Goal: Task Accomplishment & Management: Use online tool/utility

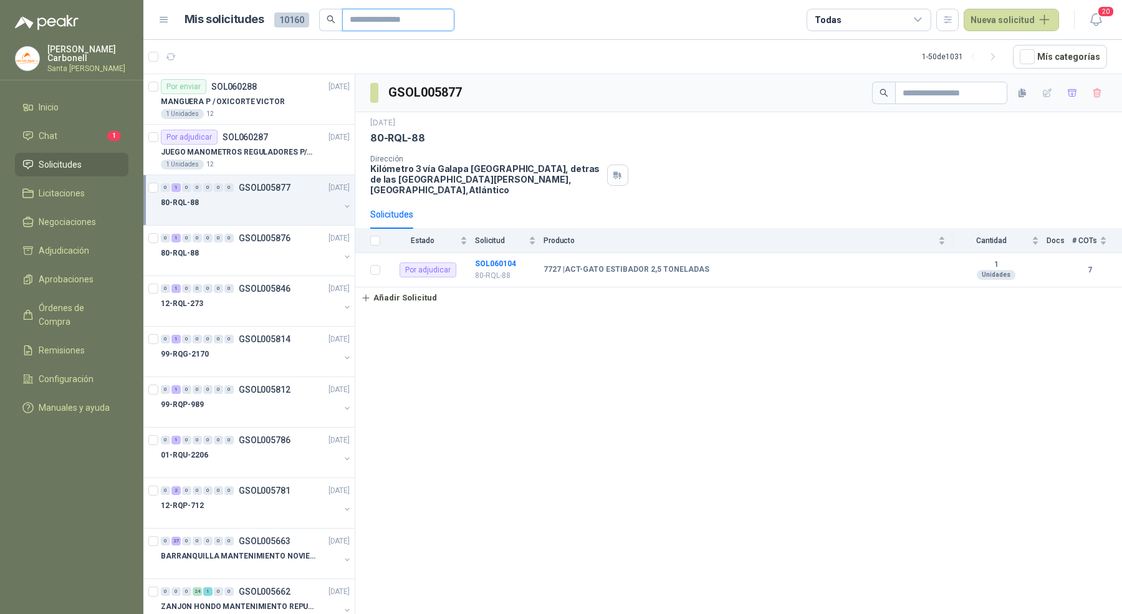
click at [371, 22] on input "text" at bounding box center [393, 19] width 87 height 21
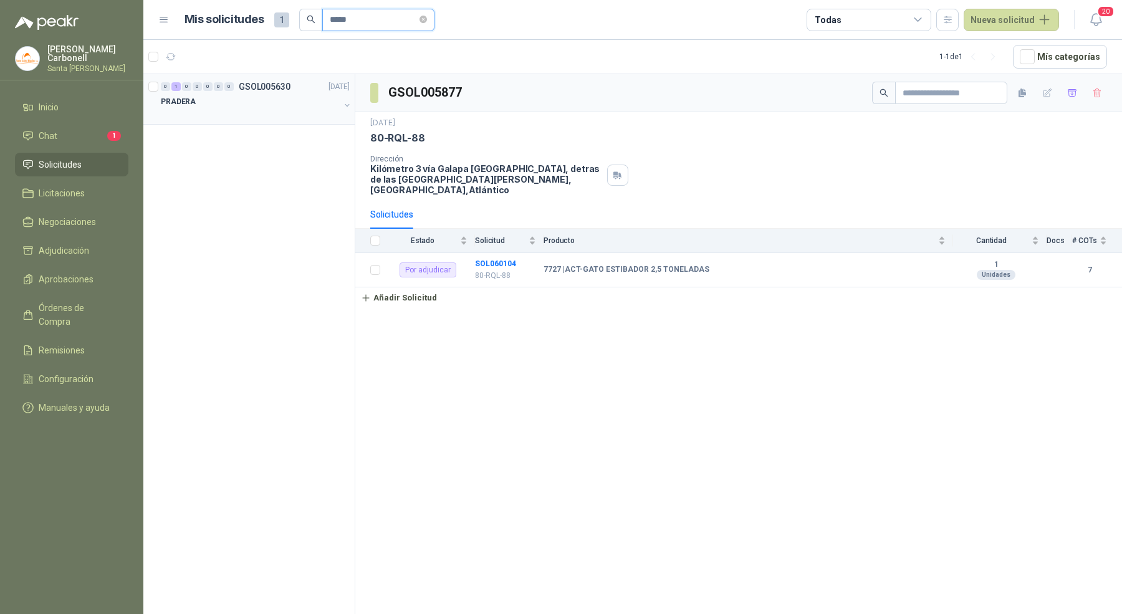
type input "*****"
click at [314, 99] on div "PRADERA" at bounding box center [250, 101] width 179 height 15
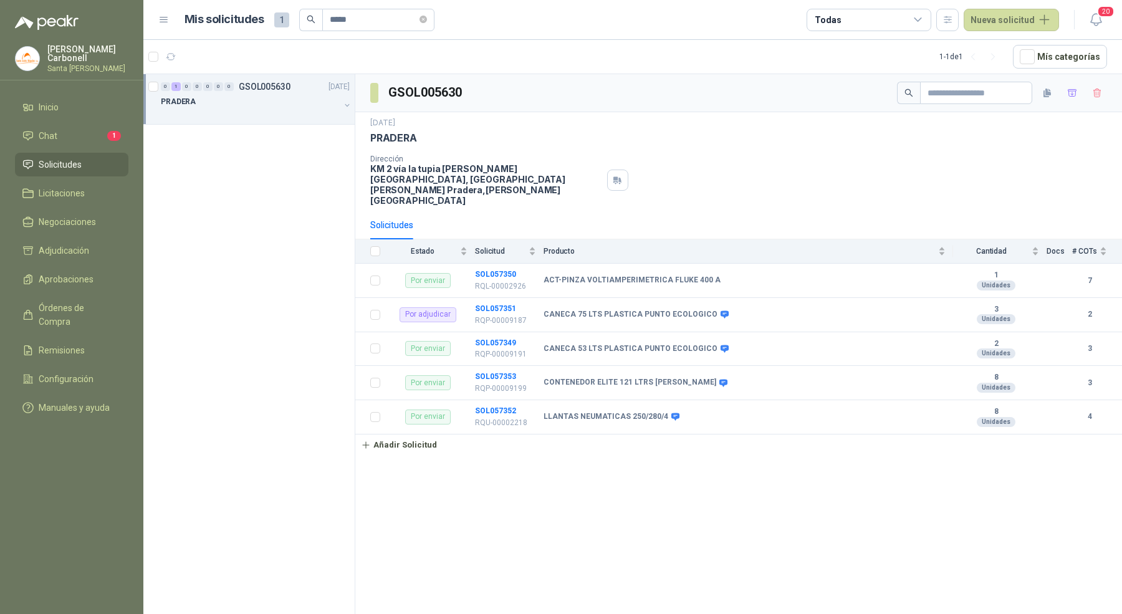
click at [313, 106] on div "PRADERA" at bounding box center [250, 101] width 179 height 15
click at [301, 148] on p "CANECA 75 LTS PLASTICA PUNTO ECOLOGICO" at bounding box center [252, 152] width 155 height 12
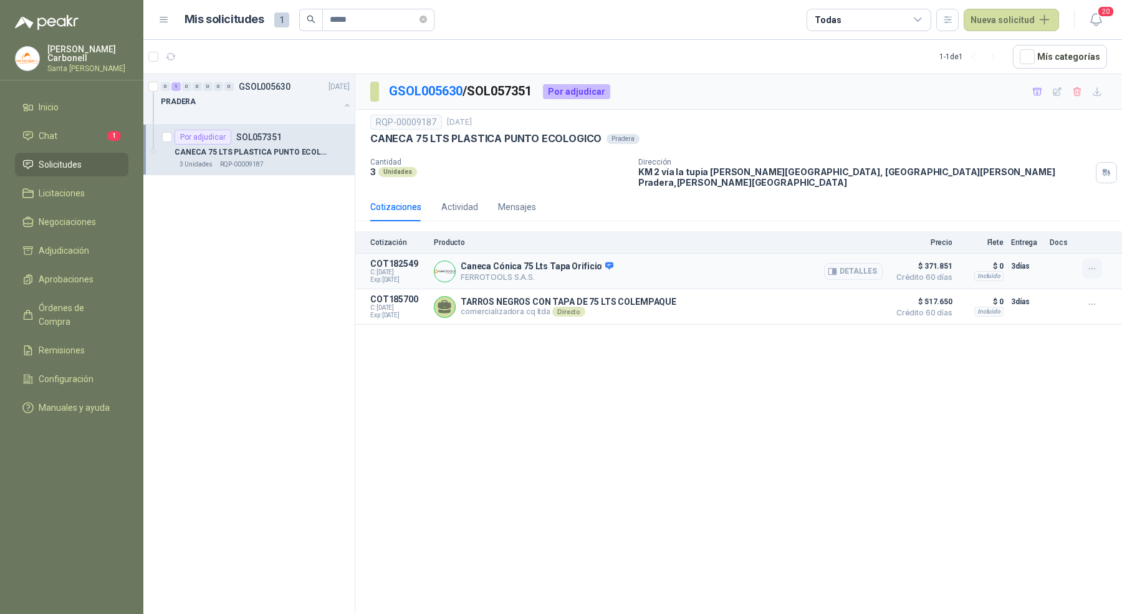
click at [1089, 264] on icon "button" at bounding box center [1092, 269] width 11 height 11
click at [1065, 210] on button "Añadir" at bounding box center [1067, 209] width 100 height 20
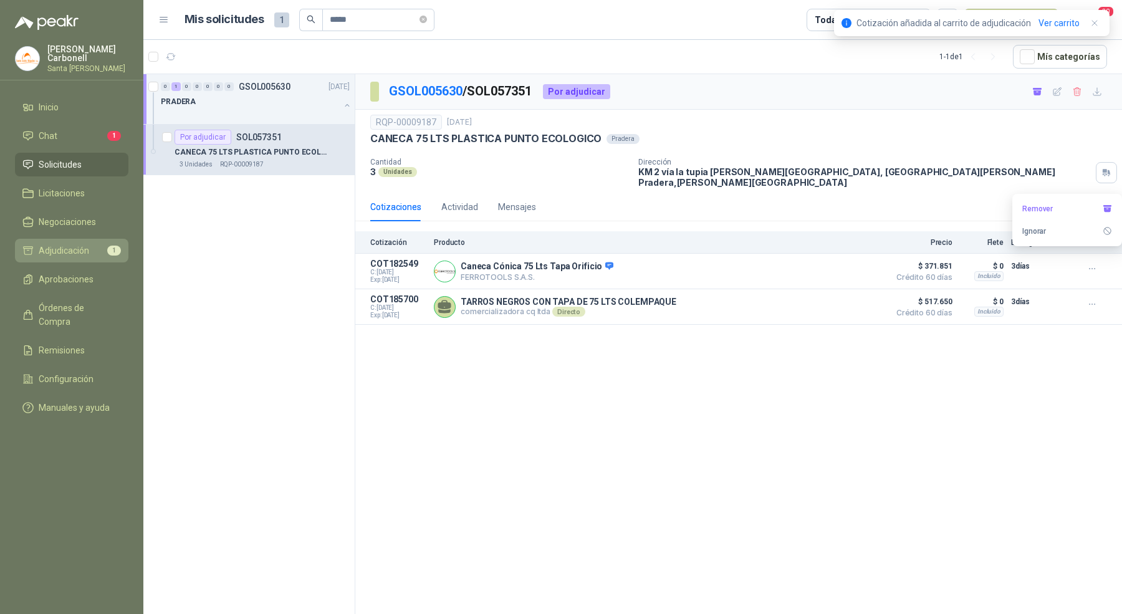
click at [77, 251] on span "Adjudicación" at bounding box center [64, 251] width 50 height 14
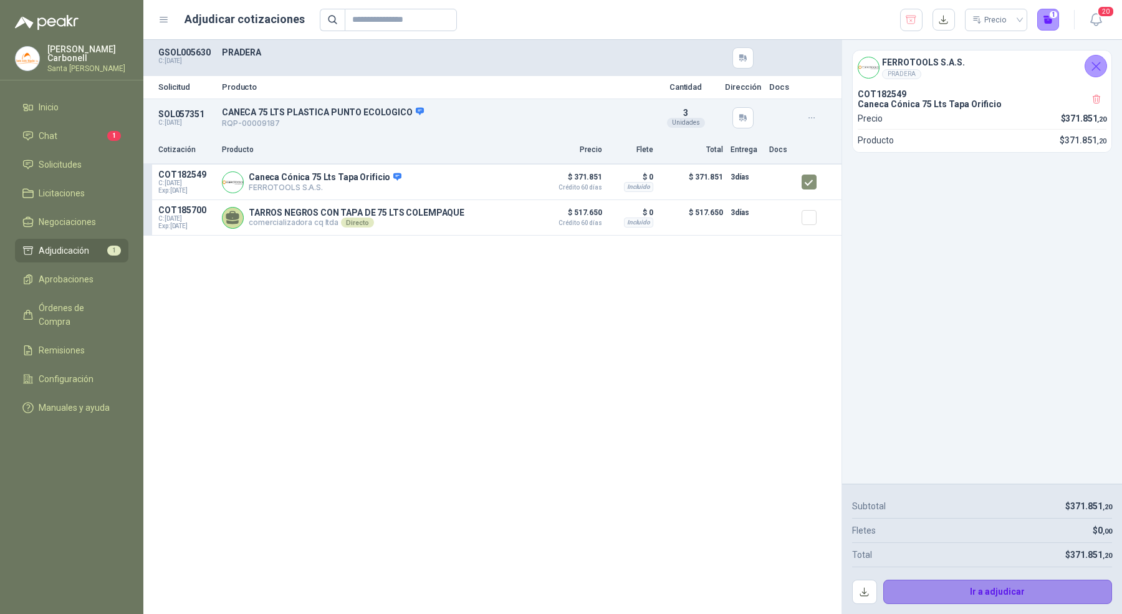
click at [916, 581] on button "Ir a adjudicar" at bounding box center [997, 592] width 229 height 25
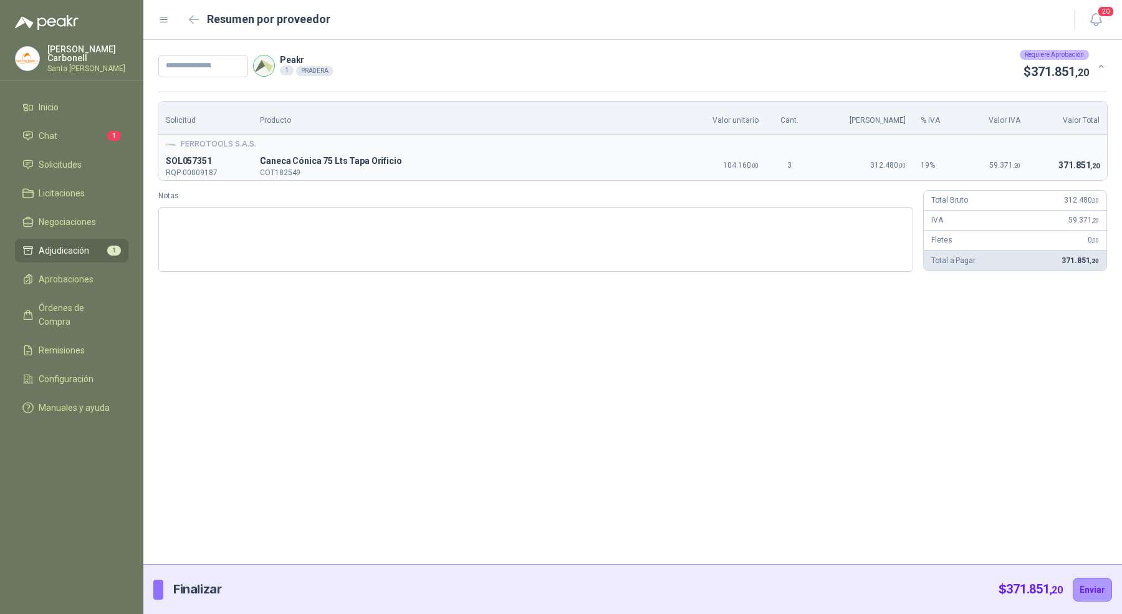
click at [236, 52] on div "Peakr 1 PRADERA Requiere Aprobación $ 371.851 ,20" at bounding box center [623, 66] width 931 height 32
click at [236, 65] on input "text" at bounding box center [203, 66] width 90 height 22
paste input "*****"
type input "*****"
click at [1088, 588] on button "Enviar" at bounding box center [1092, 590] width 39 height 24
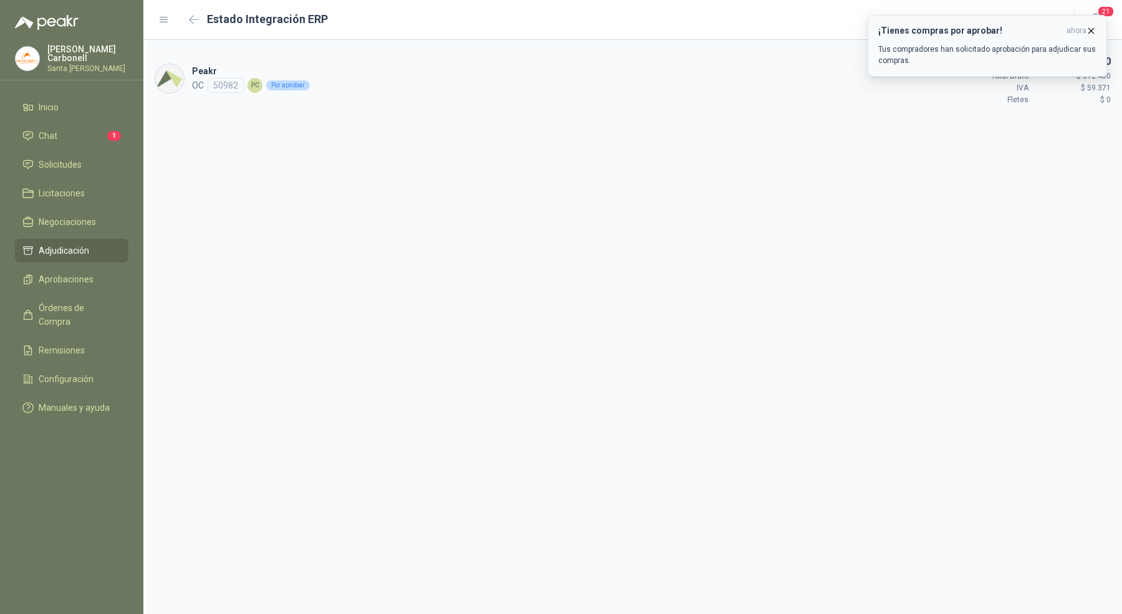
click at [955, 47] on p "Tus compradores han solicitado aprobación para adjudicar sus compras." at bounding box center [987, 55] width 218 height 22
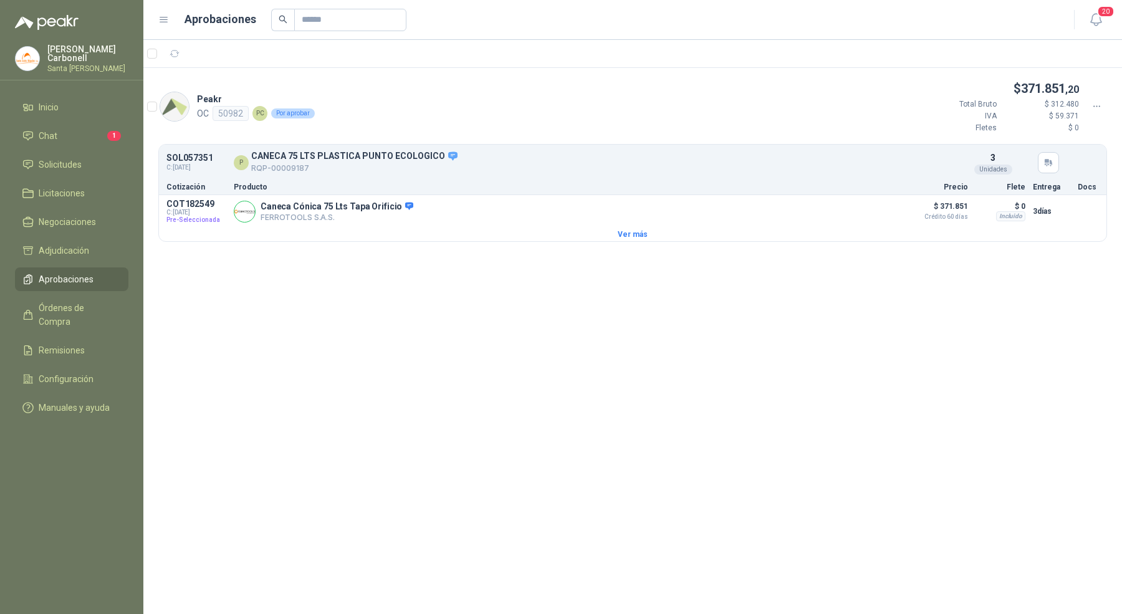
click at [157, 108] on div at bounding box center [168, 107] width 42 height 30
click at [215, 38] on header "Aprobaciones 20" at bounding box center [632, 20] width 979 height 40
click at [215, 49] on button "Aprobar" at bounding box center [219, 54] width 54 height 20
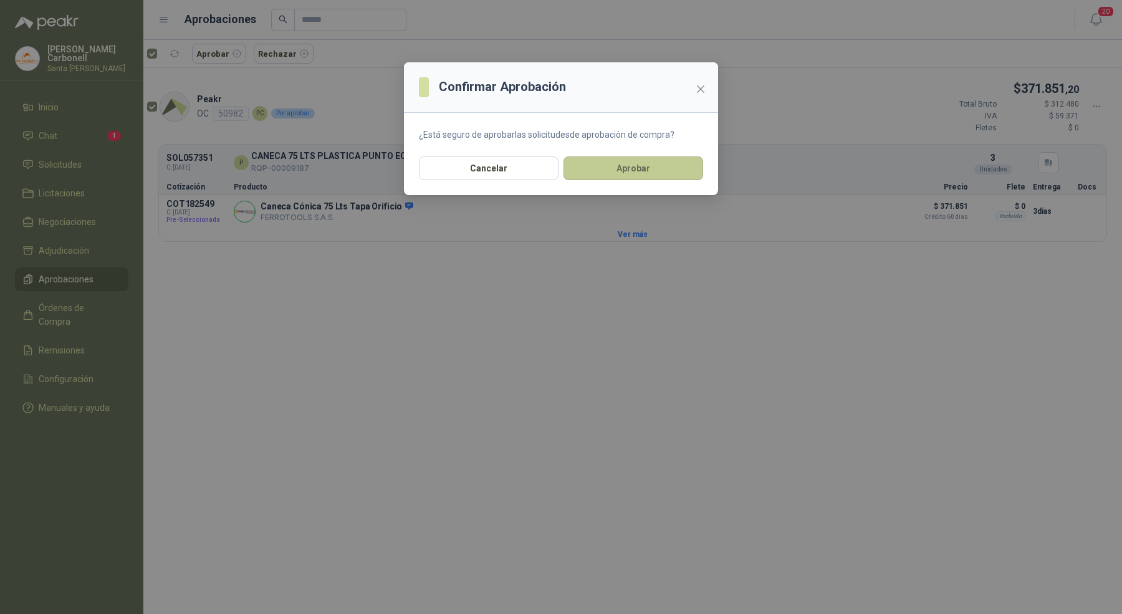
click at [603, 172] on button "Aprobar" at bounding box center [633, 168] width 140 height 24
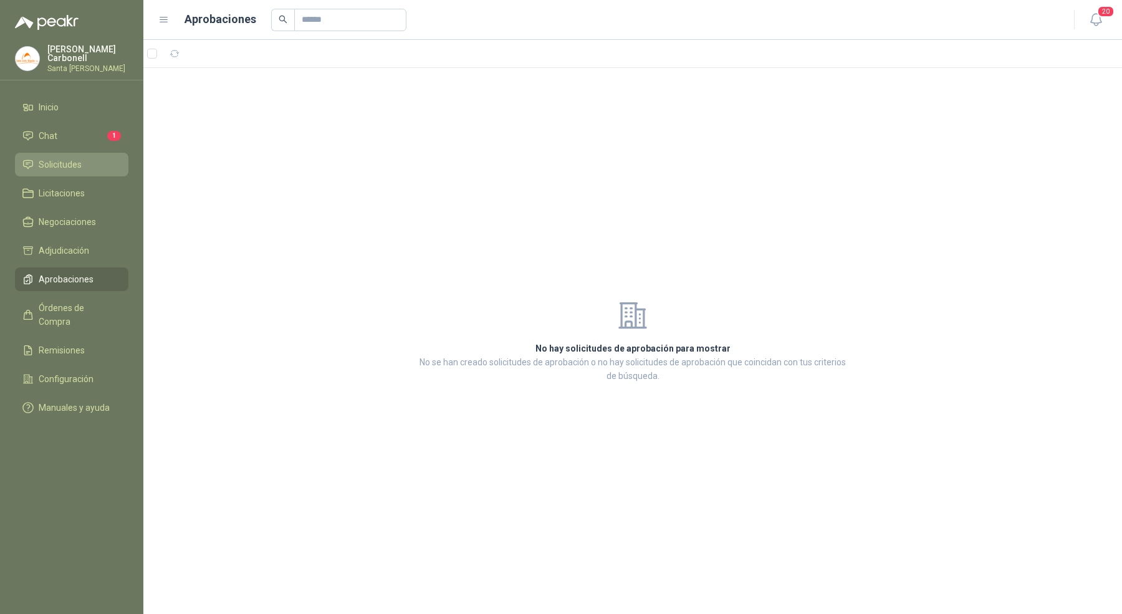
click at [86, 163] on li "Solicitudes" at bounding box center [71, 165] width 98 height 14
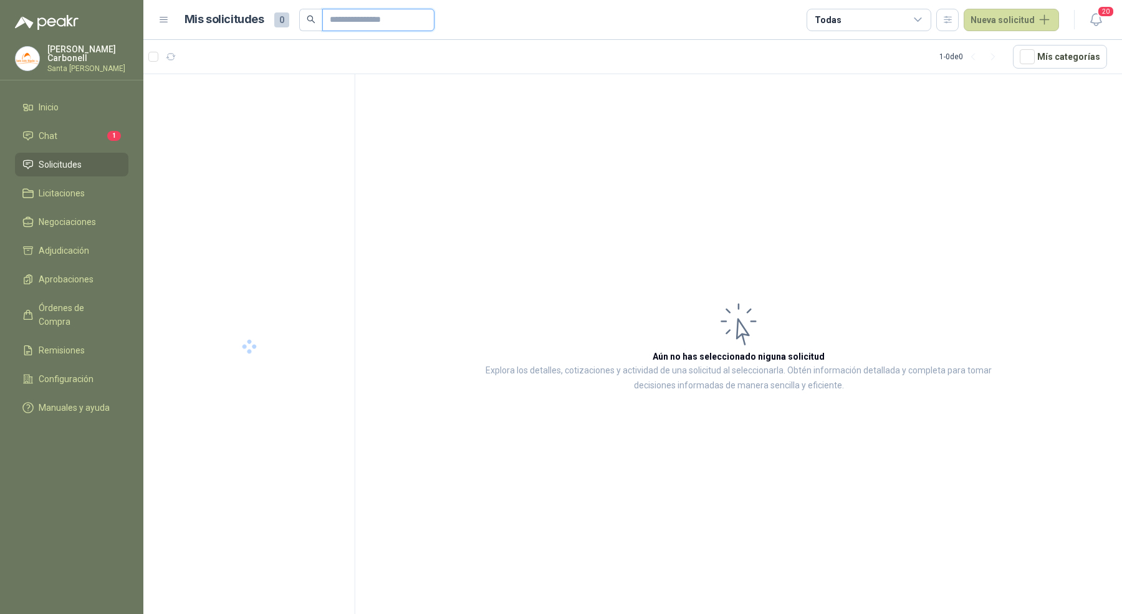
click at [339, 21] on input "text" at bounding box center [373, 19] width 87 height 21
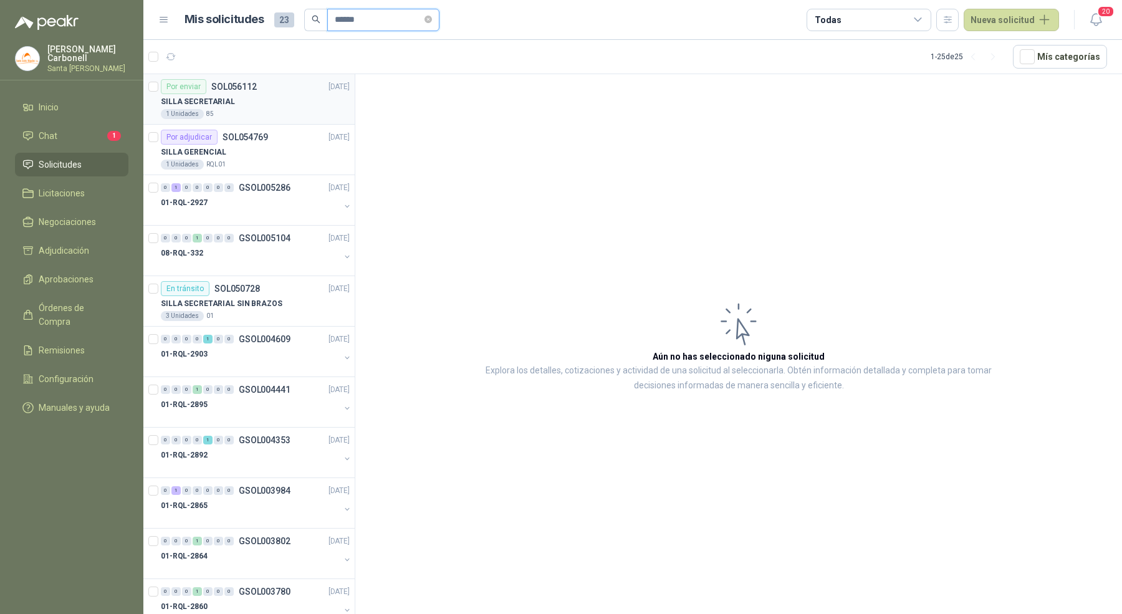
type input "*****"
click at [278, 110] on div "1 Unidades 85" at bounding box center [255, 114] width 189 height 10
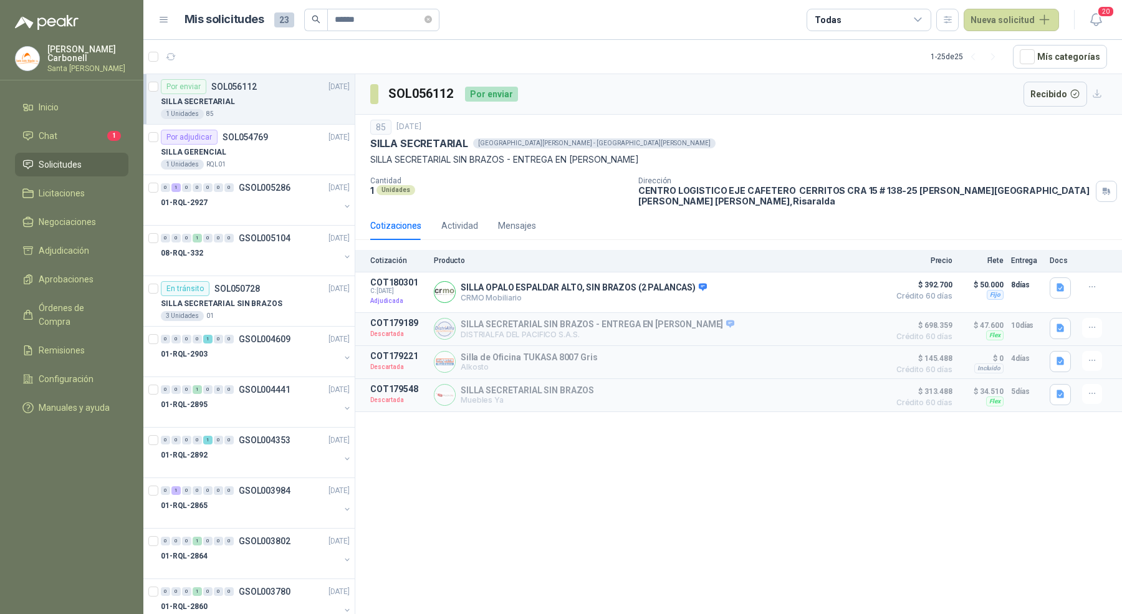
click at [294, 112] on div "1 Unidades 85" at bounding box center [255, 114] width 189 height 10
click at [853, 284] on button "Detalles" at bounding box center [853, 292] width 59 height 17
click at [852, 284] on button "Detalles" at bounding box center [853, 292] width 59 height 17
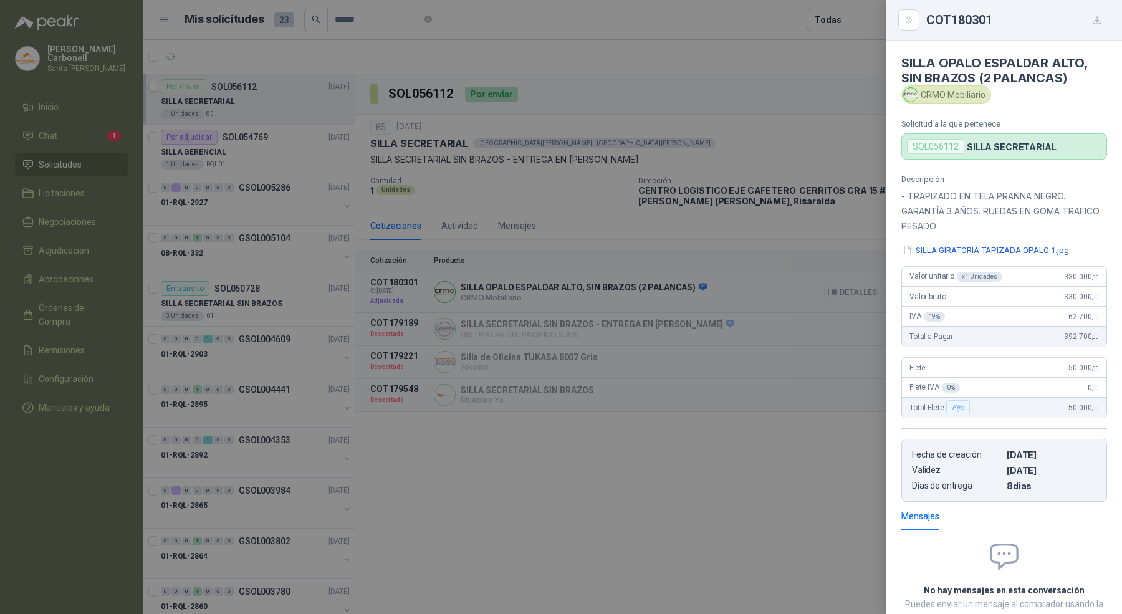
scroll to position [85, 0]
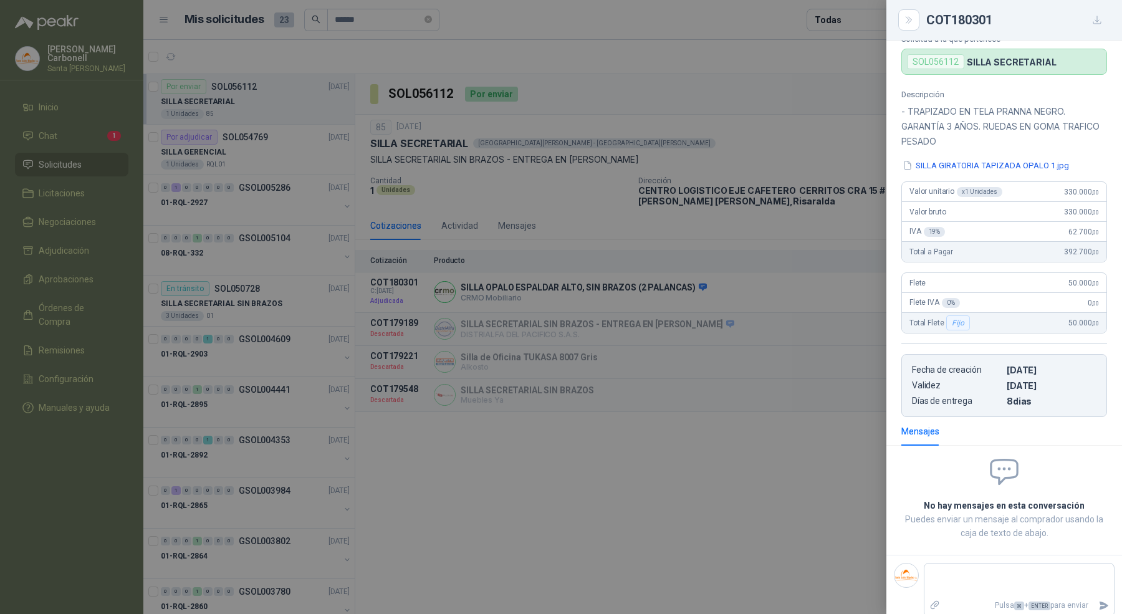
click at [711, 446] on div at bounding box center [561, 307] width 1122 height 614
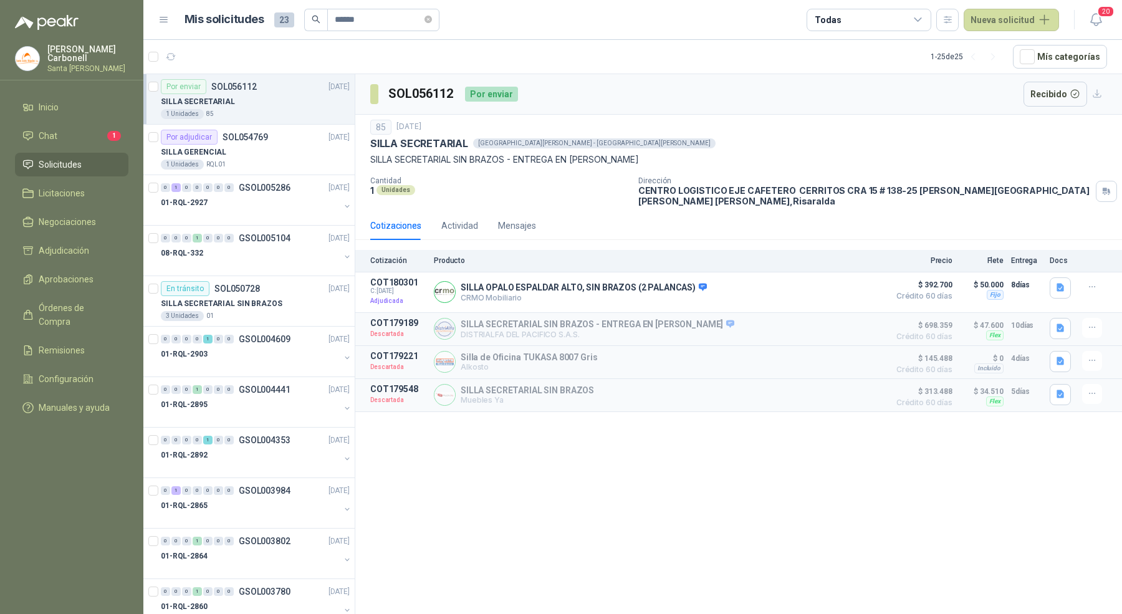
click at [406, 89] on h3 "SOL056112" at bounding box center [421, 93] width 67 height 19
copy h3 "SOL056112"
click at [470, 221] on div "Actividad" at bounding box center [459, 226] width 37 height 14
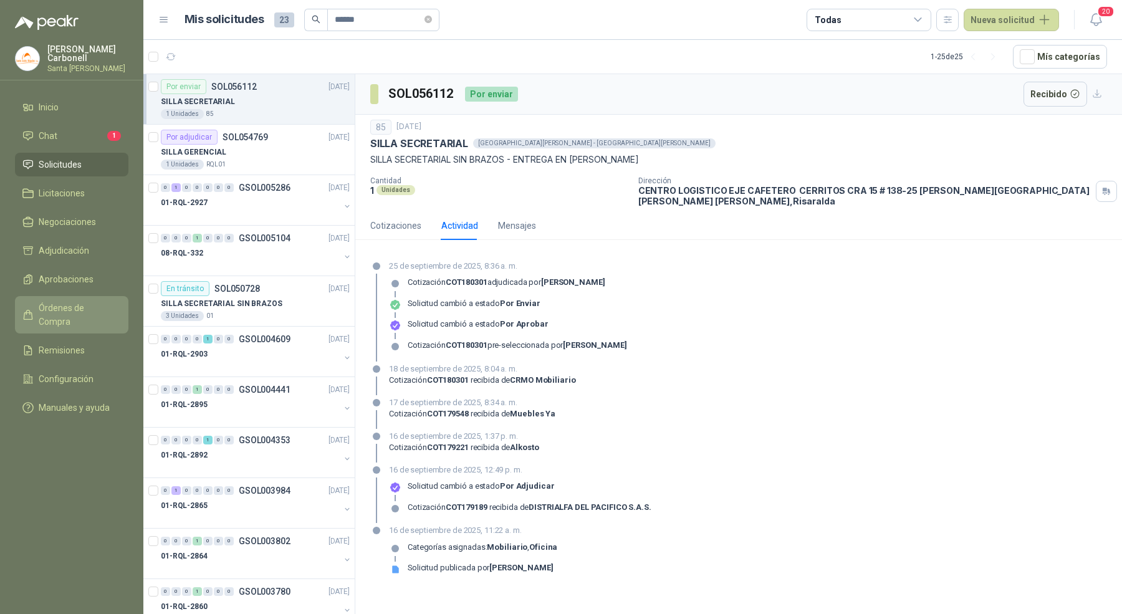
click at [76, 301] on span "Órdenes de Compra" at bounding box center [78, 314] width 78 height 27
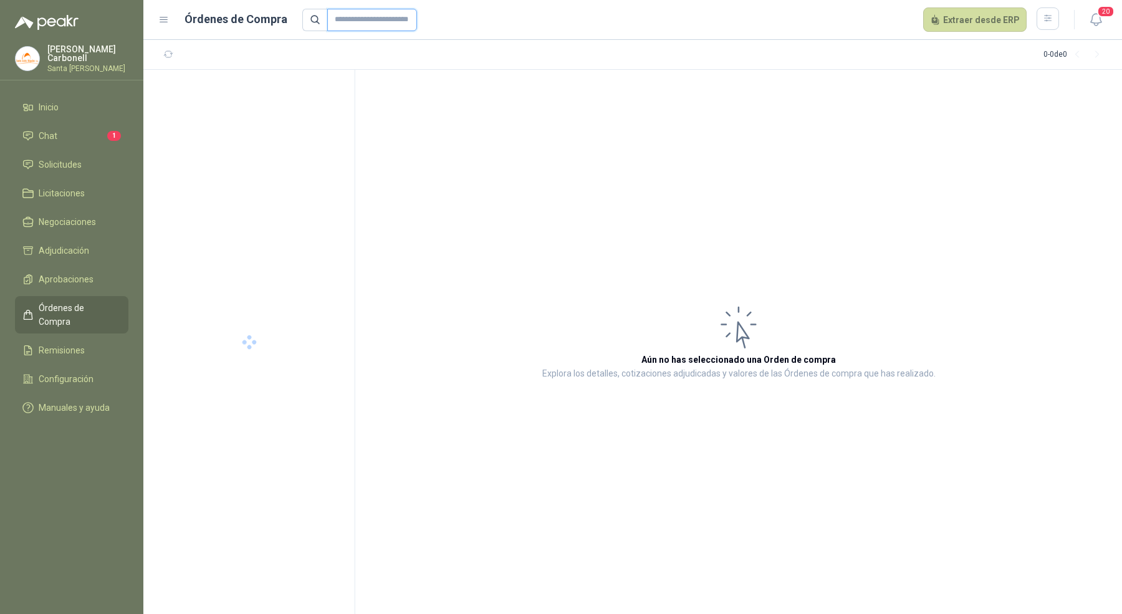
click at [357, 25] on input "text" at bounding box center [372, 20] width 90 height 22
paste input "*********"
type input "*********"
click at [284, 87] on div "Peakr [DATE]" at bounding box center [255, 82] width 190 height 14
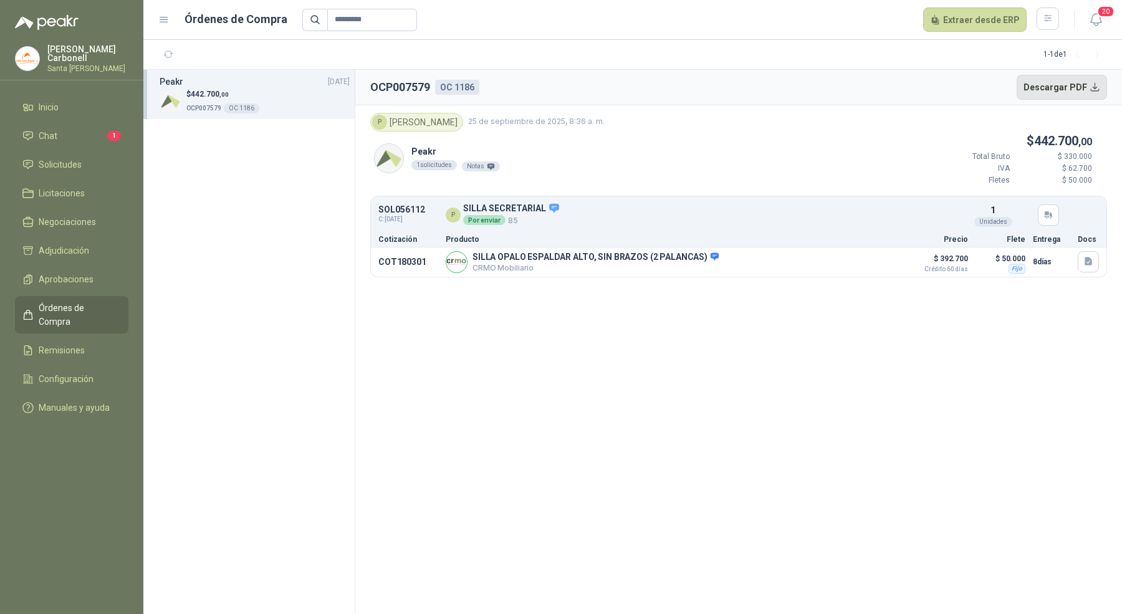
click at [1055, 89] on button "Descargar PDF" at bounding box center [1062, 87] width 91 height 25
